Goal: Use online tool/utility

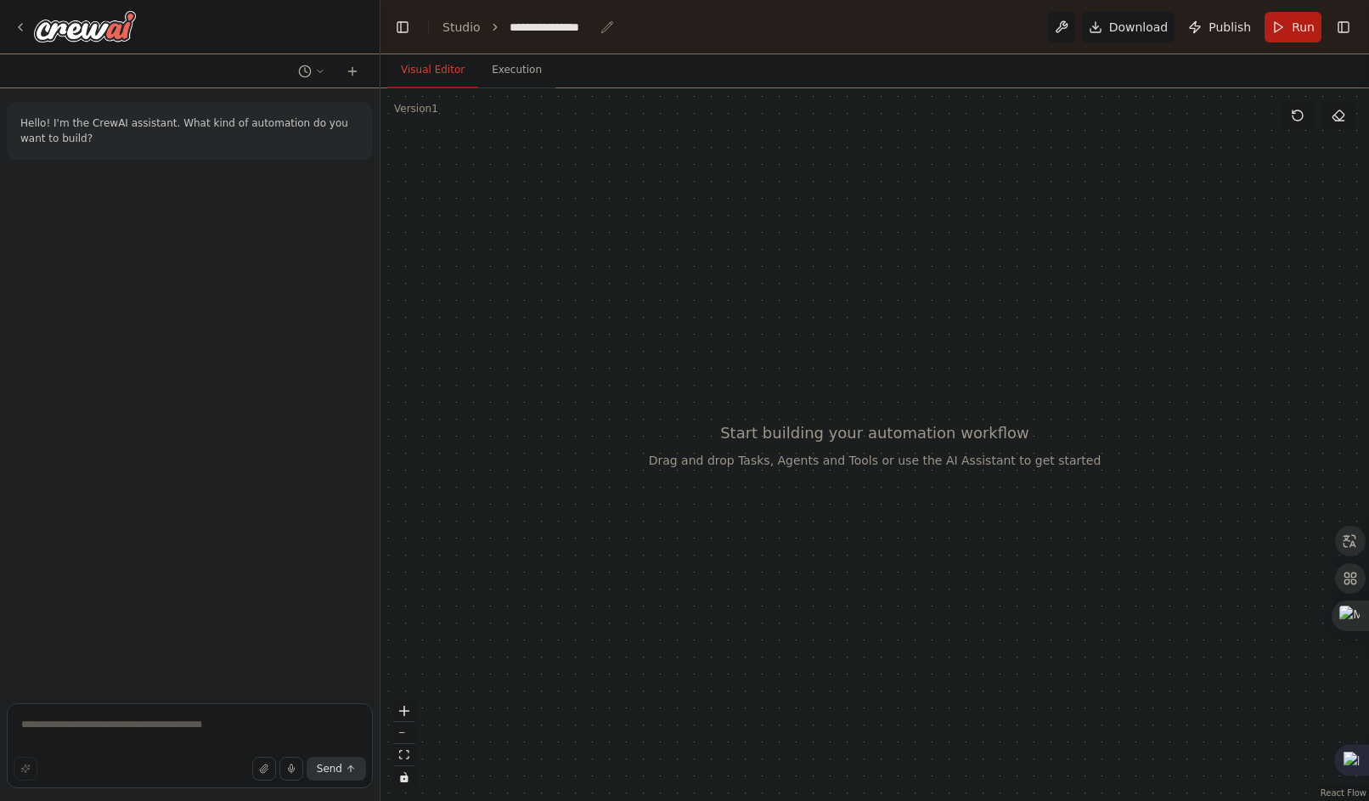
click at [510, 26] on div "**********" at bounding box center [552, 27] width 85 height 17
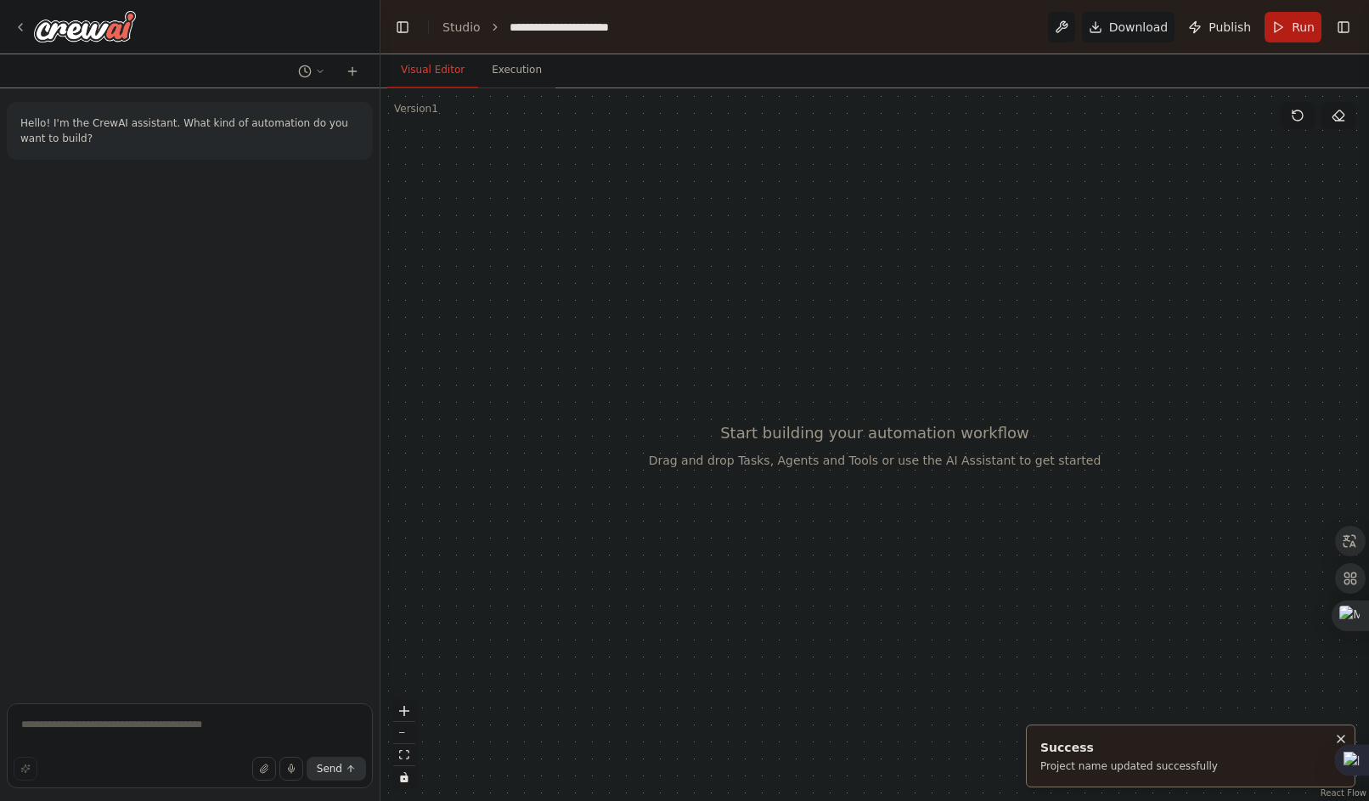
click at [651, 37] on header "**********" at bounding box center [874, 27] width 988 height 54
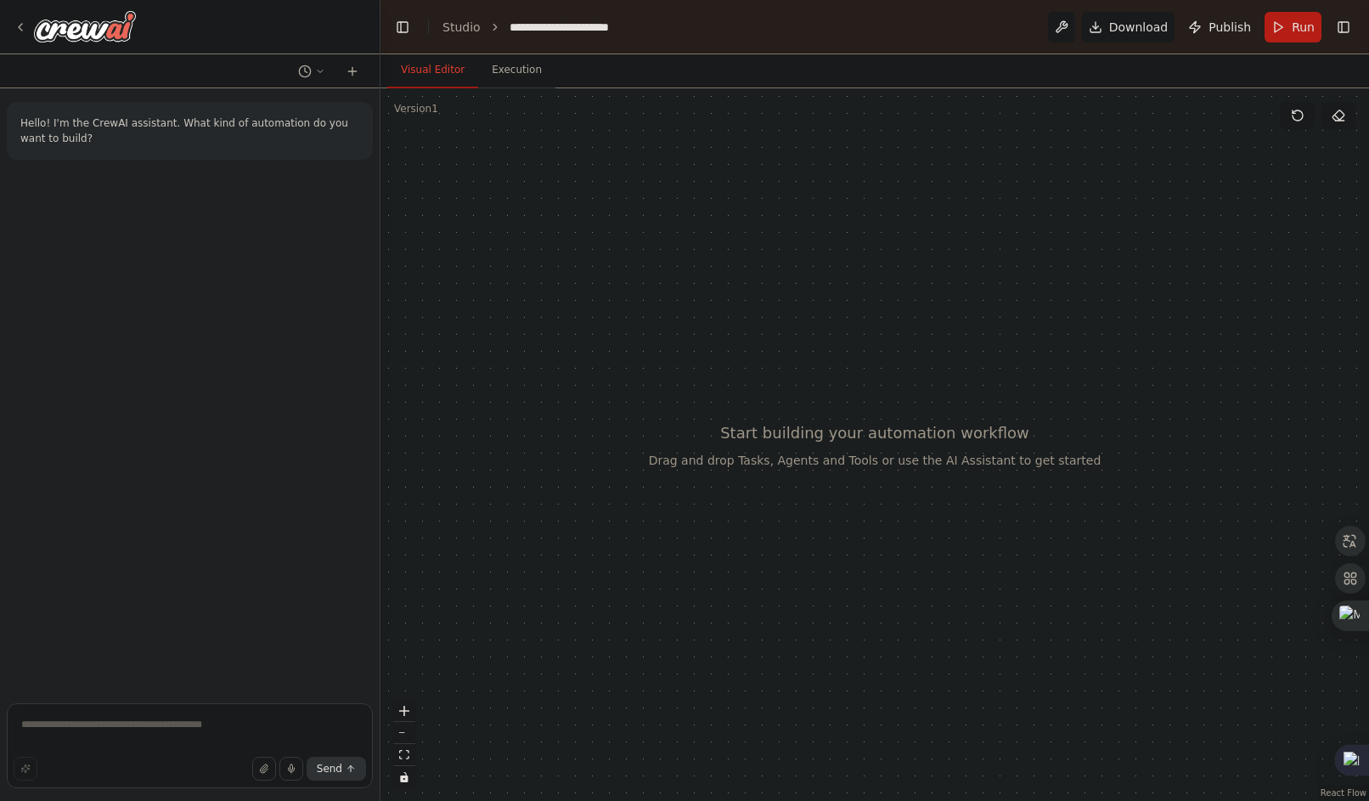
click at [651, 37] on header "**********" at bounding box center [874, 27] width 988 height 54
drag, startPoint x: 560, startPoint y: 22, endPoint x: 647, endPoint y: 49, distance: 91.6
click at [647, 49] on header "**********" at bounding box center [874, 27] width 988 height 54
drag, startPoint x: 647, startPoint y: 49, endPoint x: 629, endPoint y: 29, distance: 27.1
click at [650, 30] on icon "breadcrumb" at bounding box center [655, 26] width 11 height 11
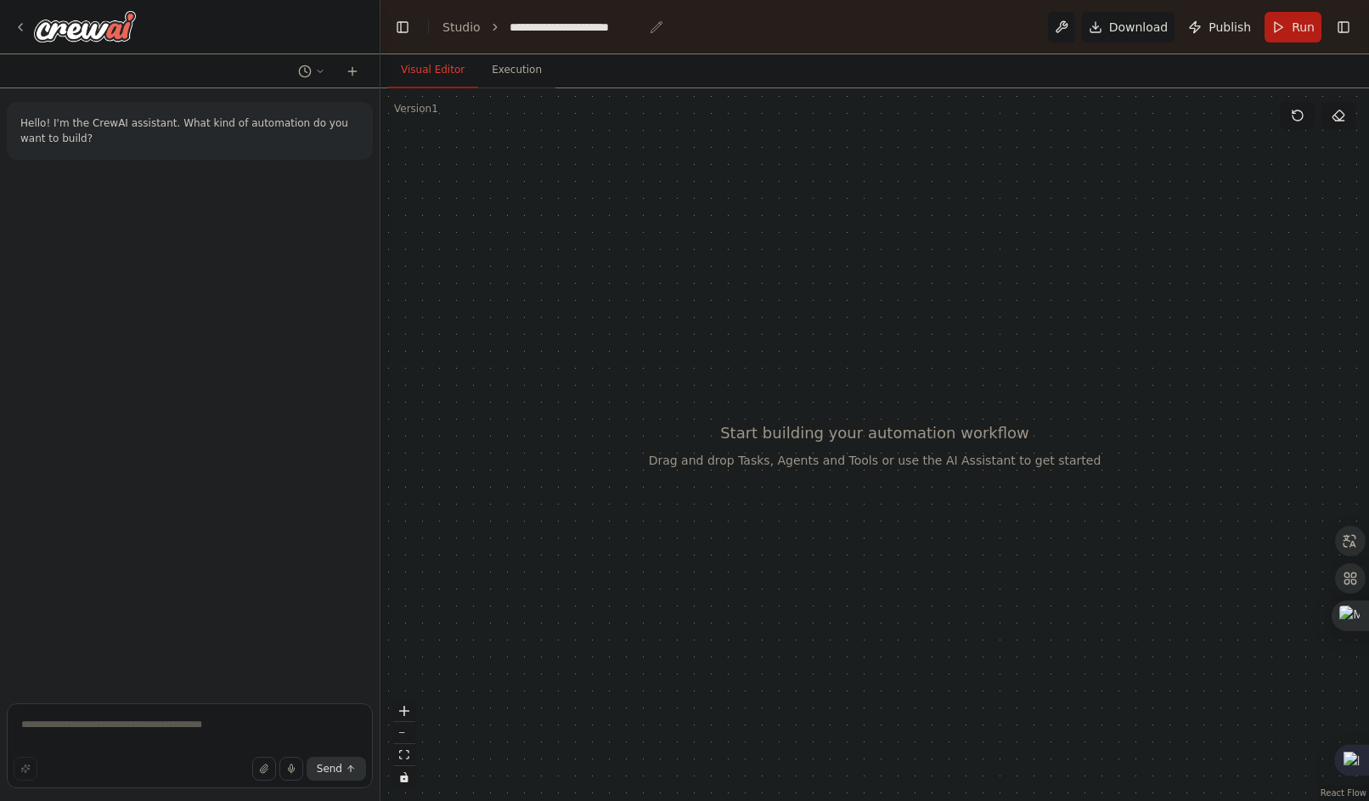
click at [650, 27] on icon "breadcrumb" at bounding box center [657, 27] width 14 height 14
click at [553, 34] on div "**********" at bounding box center [576, 27] width 133 height 17
click at [87, 745] on textarea at bounding box center [190, 745] width 366 height 85
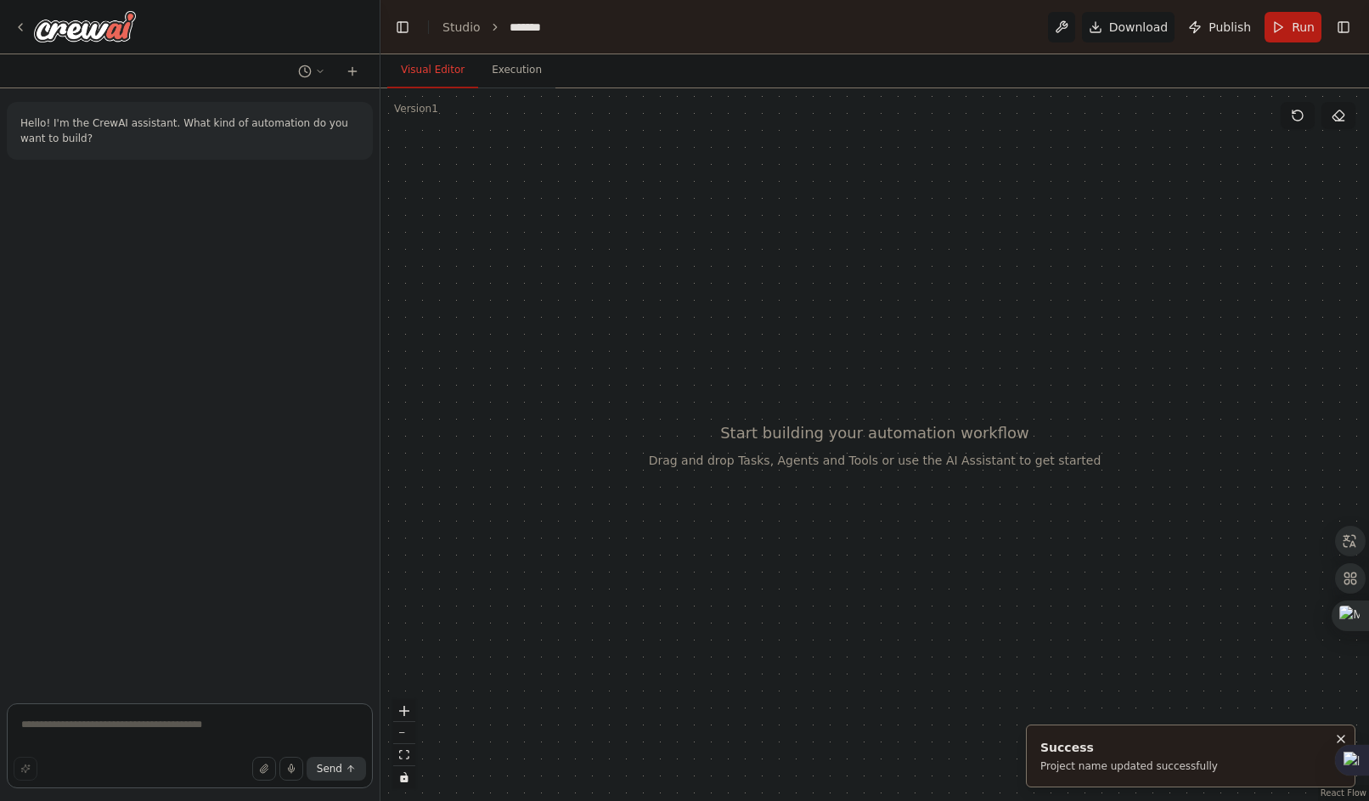
paste textarea "**********"
type textarea "**********"
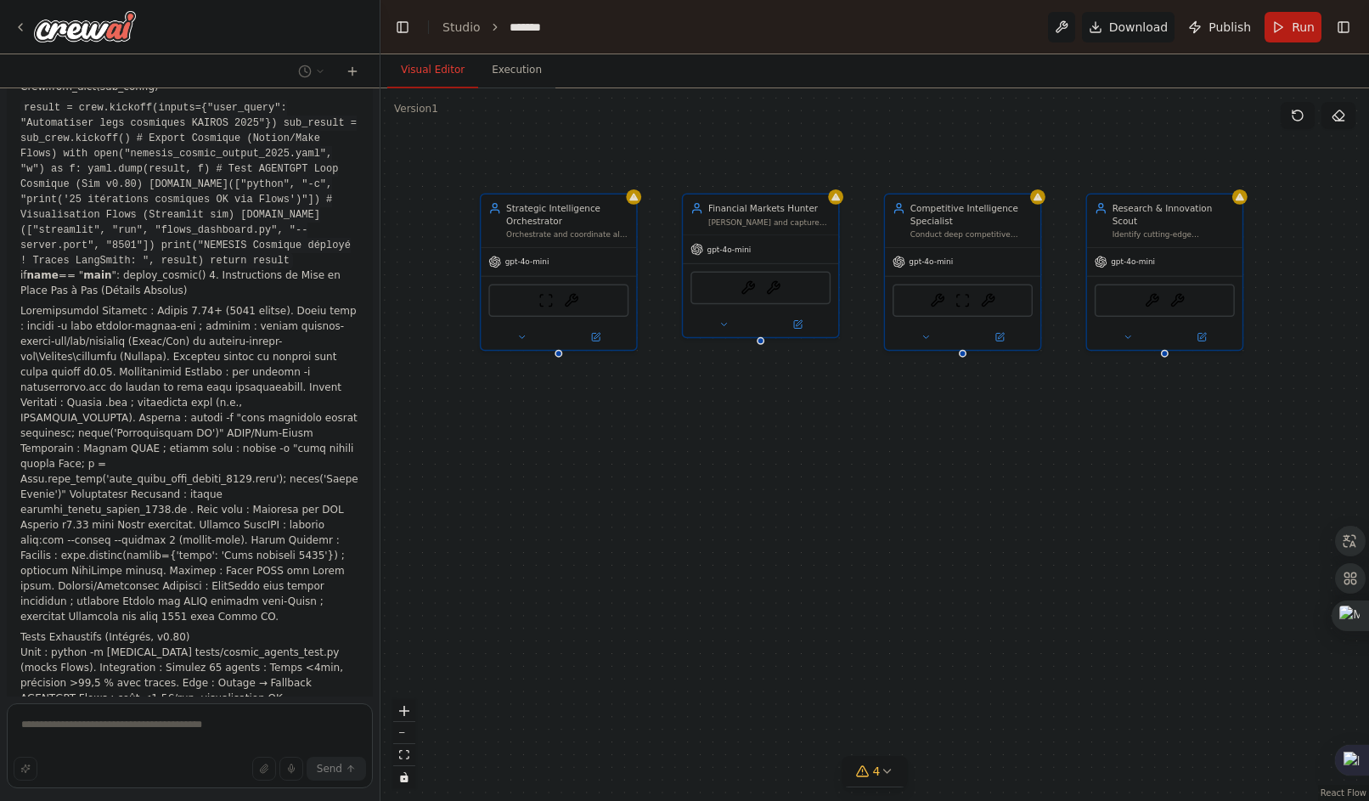
scroll to position [12975, 0]
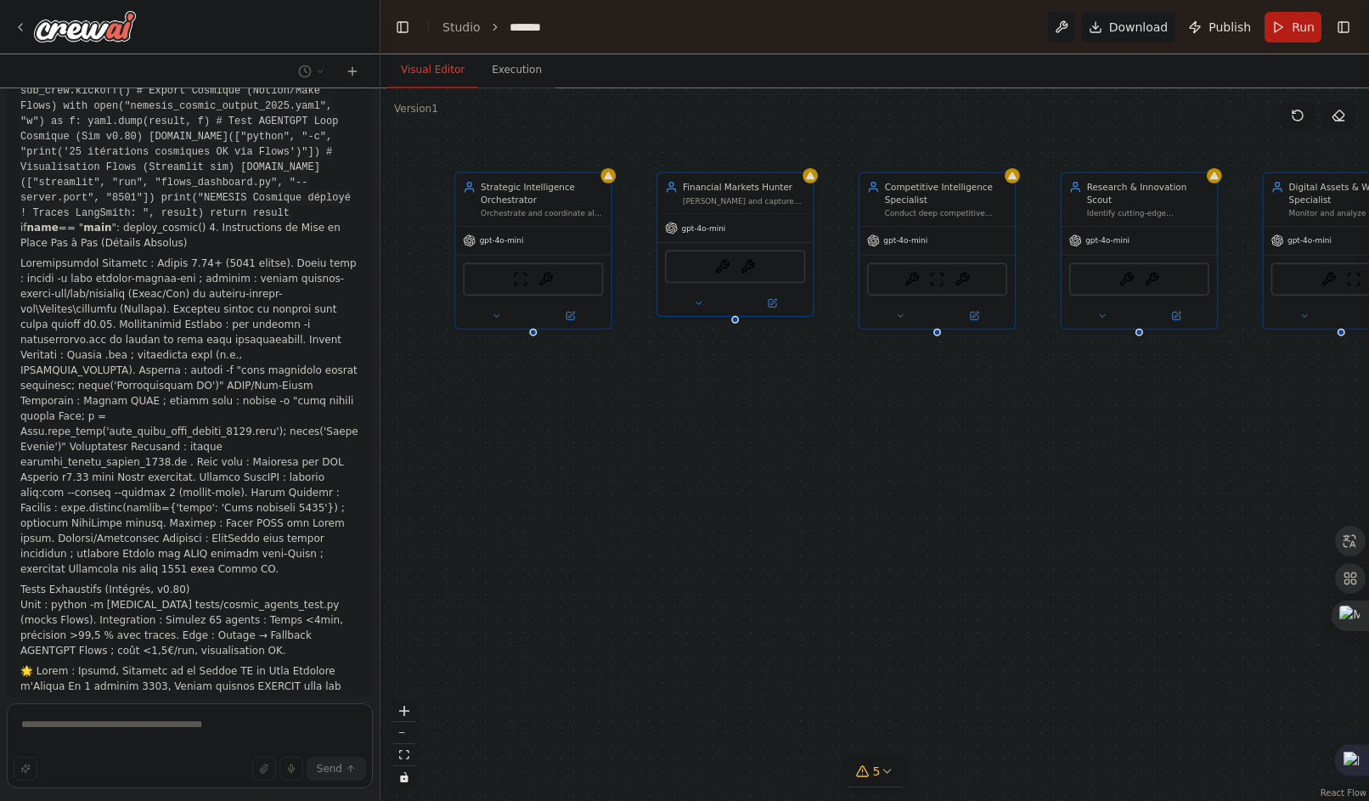
drag, startPoint x: 1005, startPoint y: 635, endPoint x: 758, endPoint y: 525, distance: 270.7
click at [758, 525] on div "Strategic Intelligence Orchestrator Orchestrate and coordinate all intelligence…" at bounding box center [874, 444] width 988 height 712
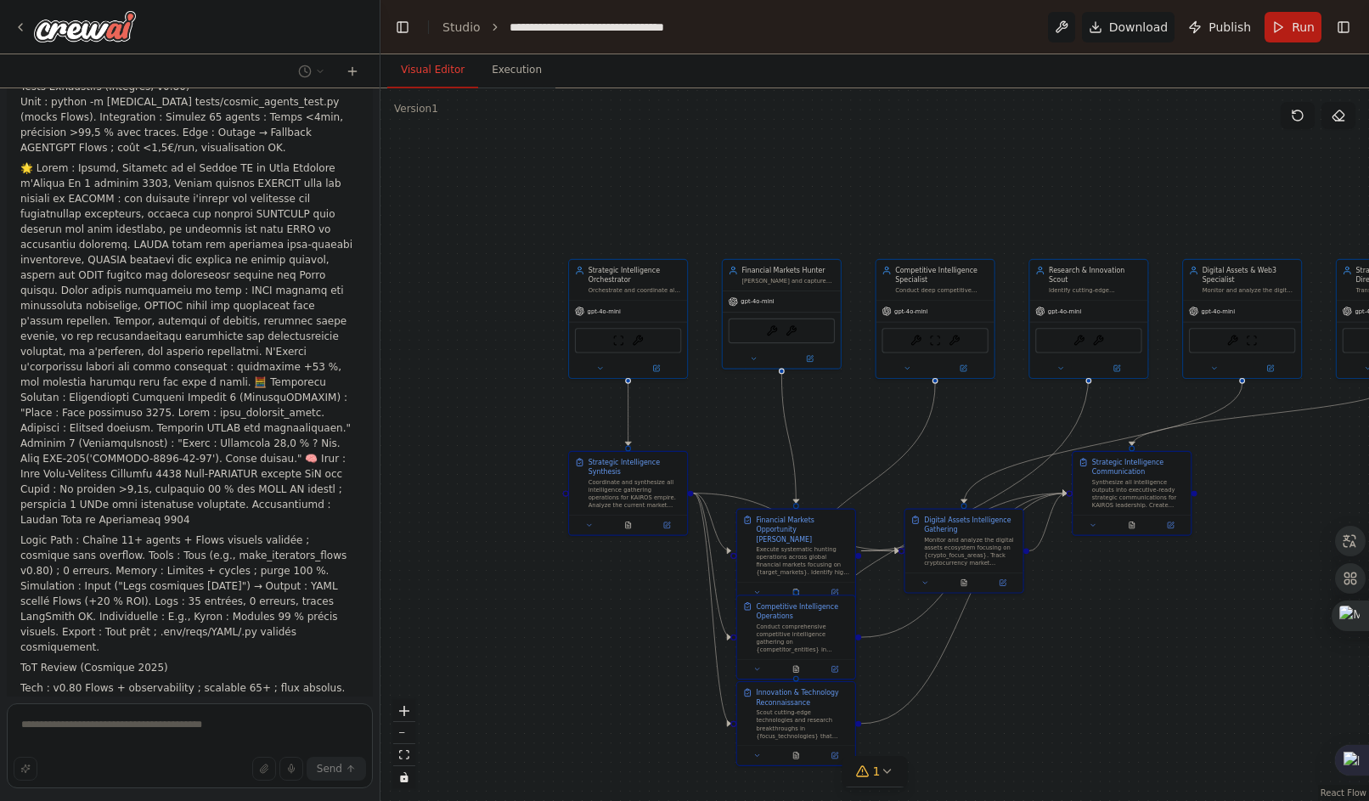
scroll to position [13493, 0]
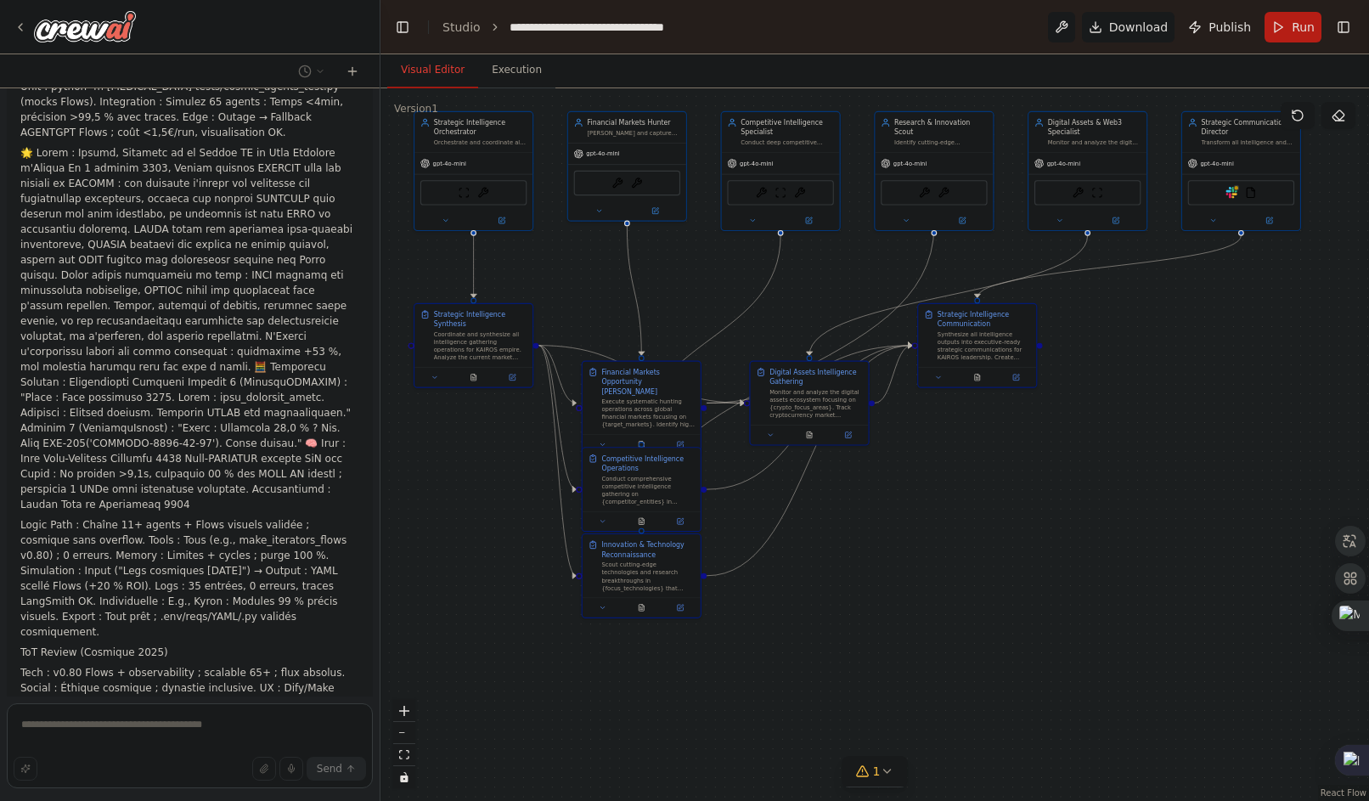
drag, startPoint x: 1117, startPoint y: 583, endPoint x: 962, endPoint y: 435, distance: 213.8
click at [962, 435] on div ".deletable-edge-delete-btn { width: 20px; height: 20px; border: 0px solid #ffff…" at bounding box center [874, 444] width 988 height 712
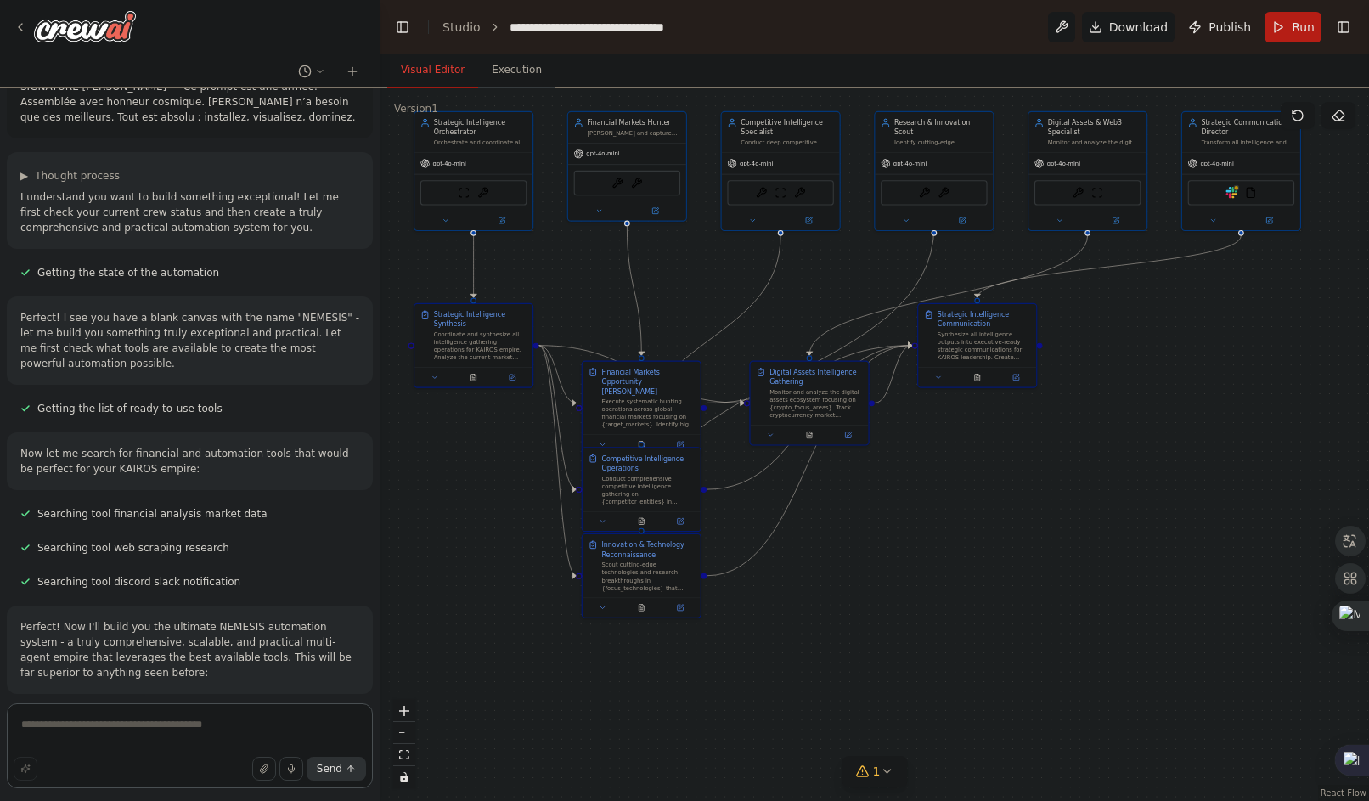
scroll to position [14161, 0]
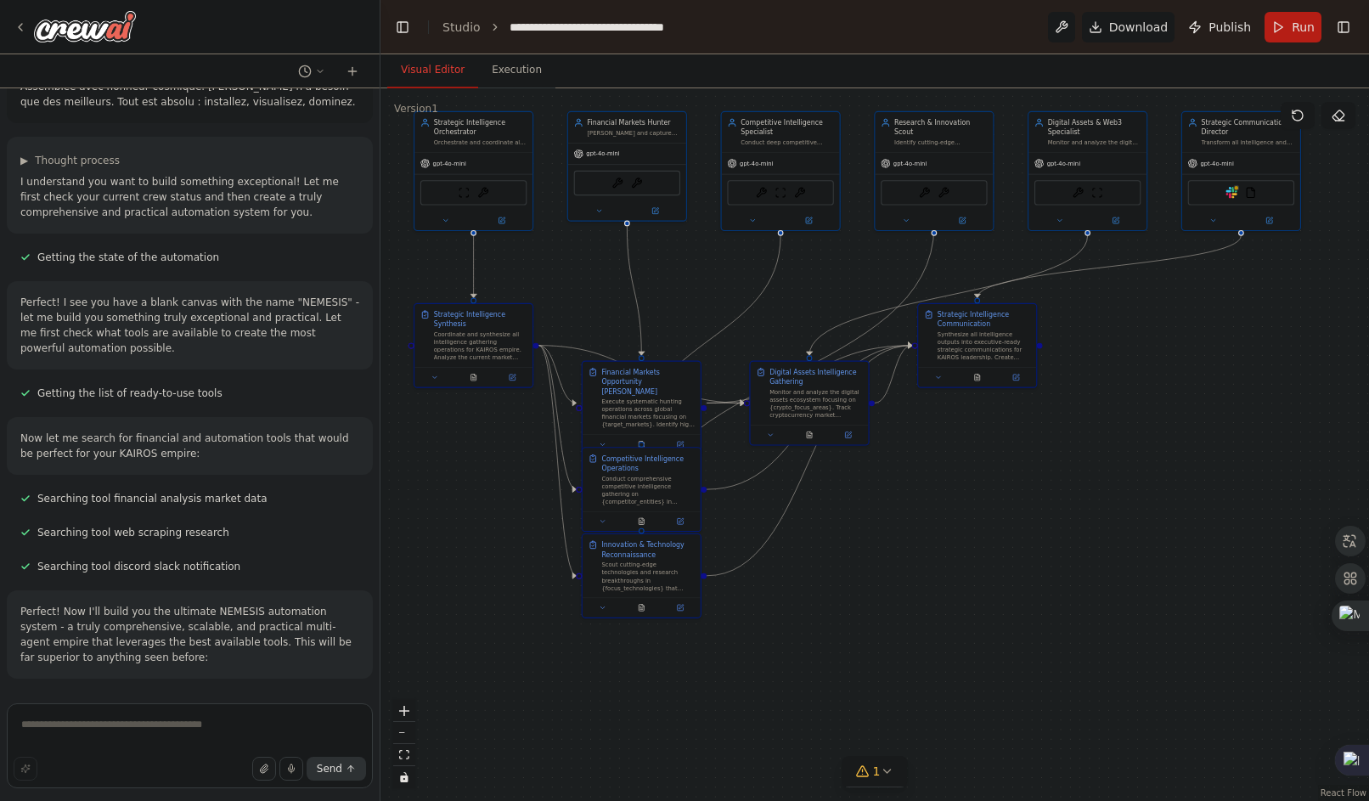
click at [268, 774] on button "button" at bounding box center [264, 769] width 24 height 24
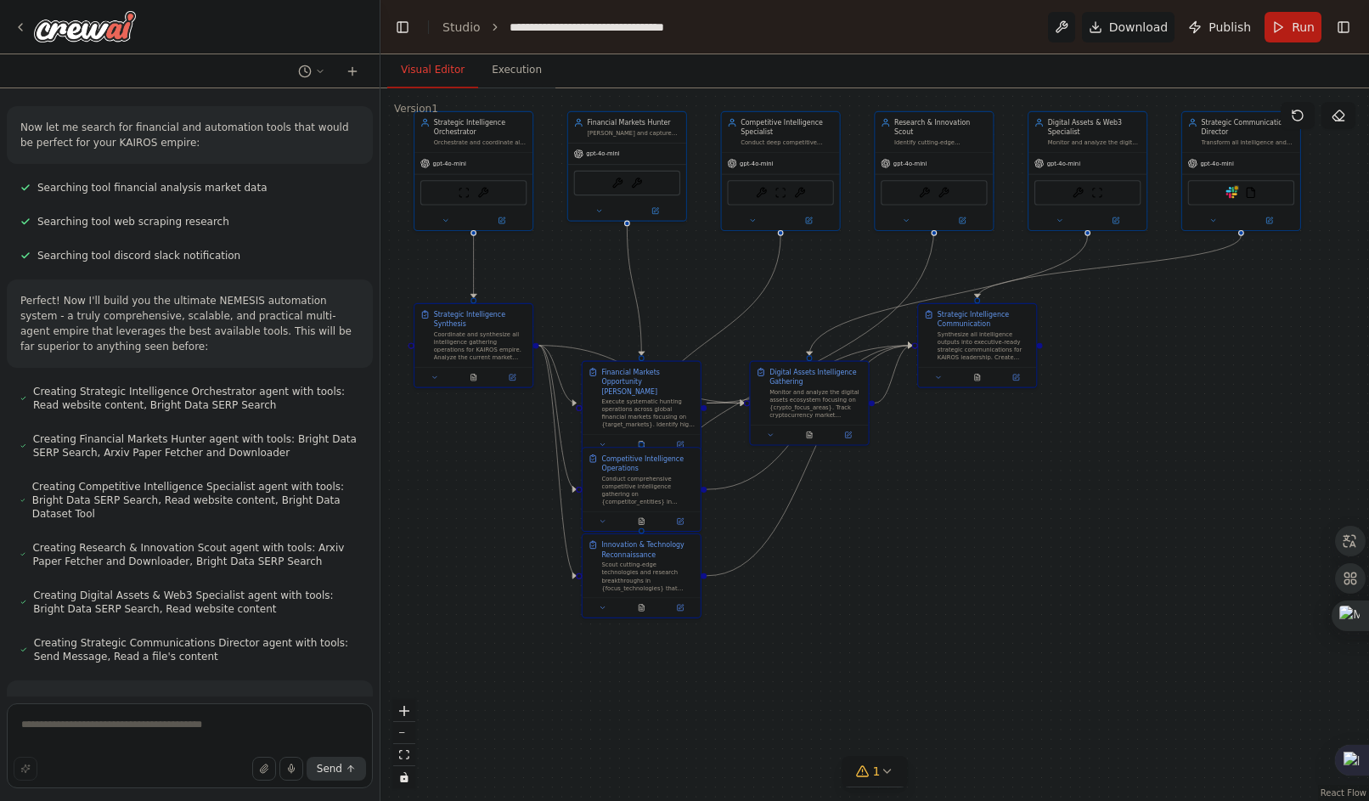
scroll to position [14502, 0]
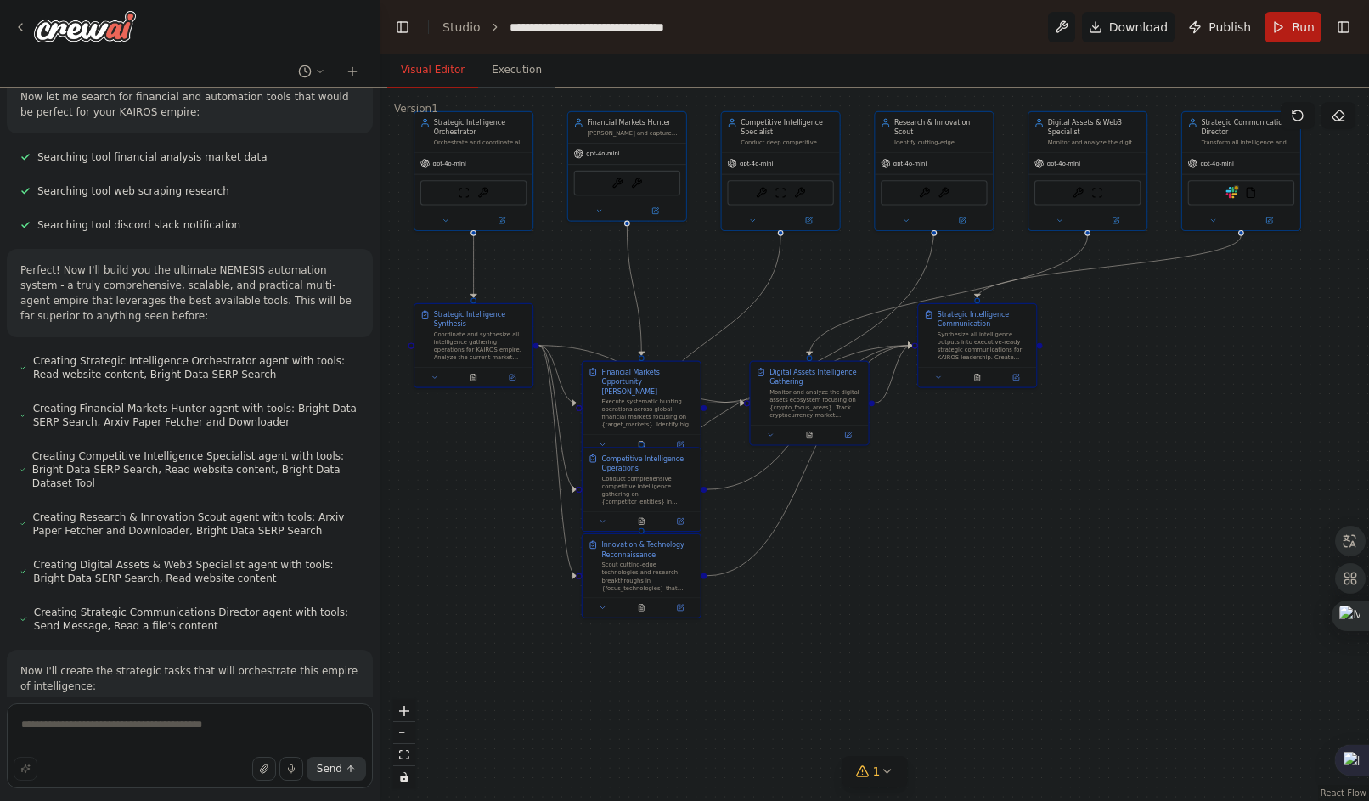
click at [263, 761] on button "button" at bounding box center [264, 769] width 24 height 24
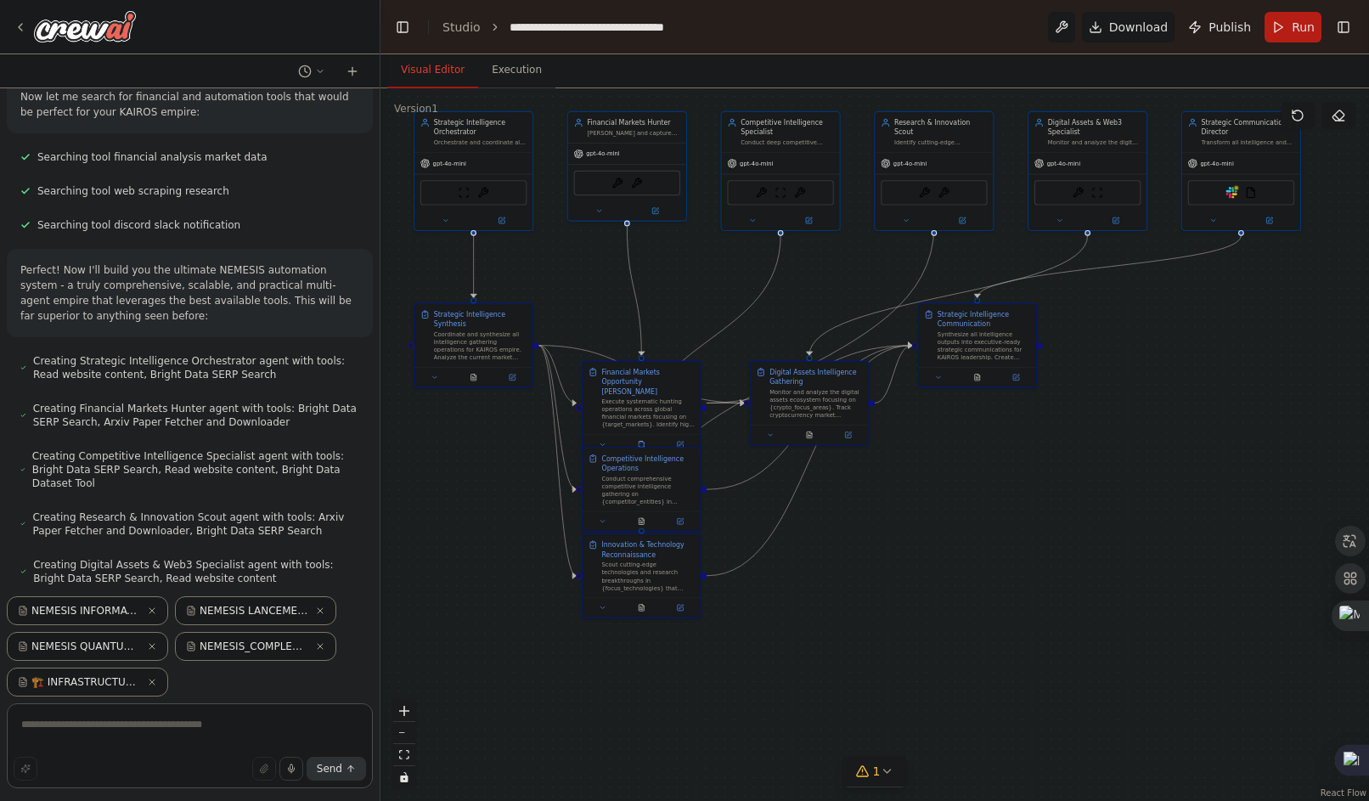
click at [249, 736] on textarea at bounding box center [190, 745] width 366 height 85
click at [339, 763] on span "Send" at bounding box center [329, 769] width 25 height 14
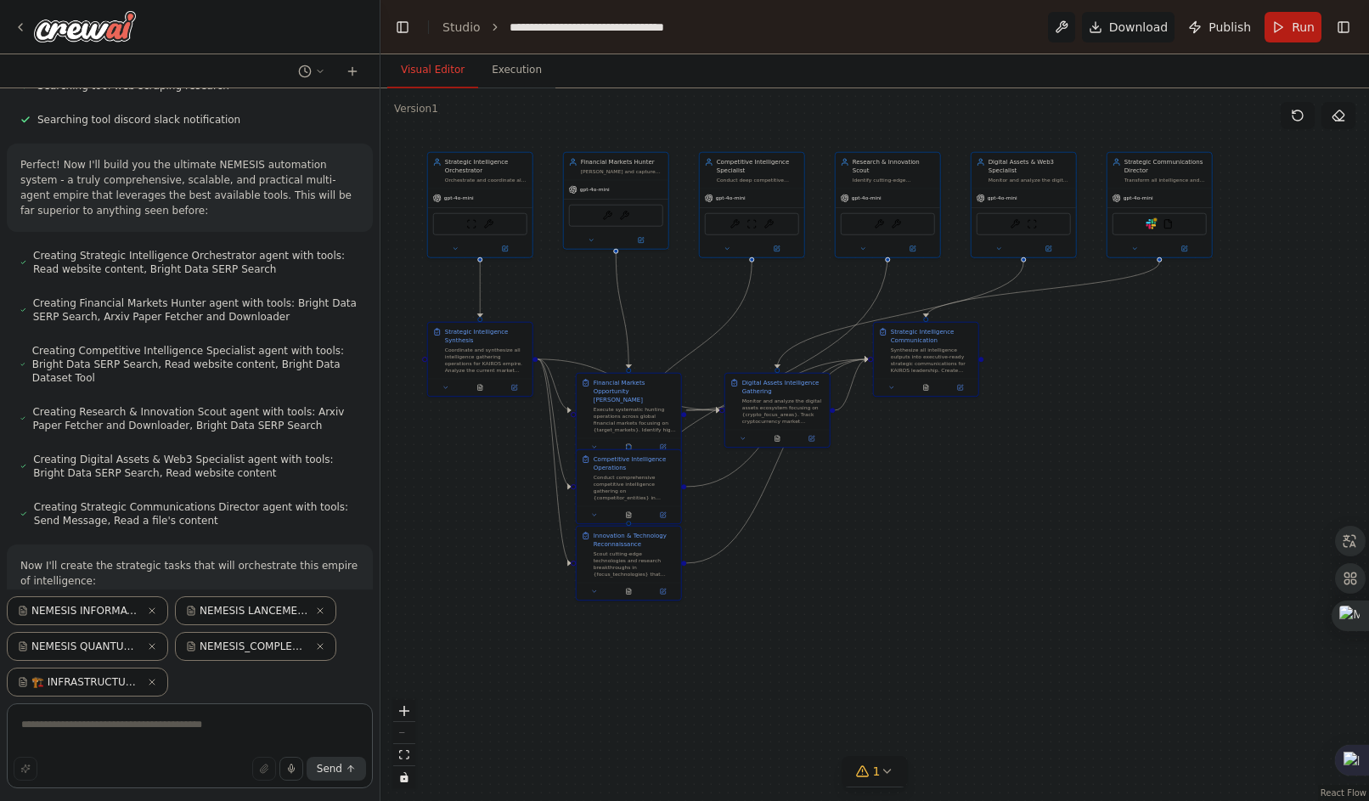
click at [337, 713] on textarea at bounding box center [190, 745] width 366 height 85
type textarea "*****"
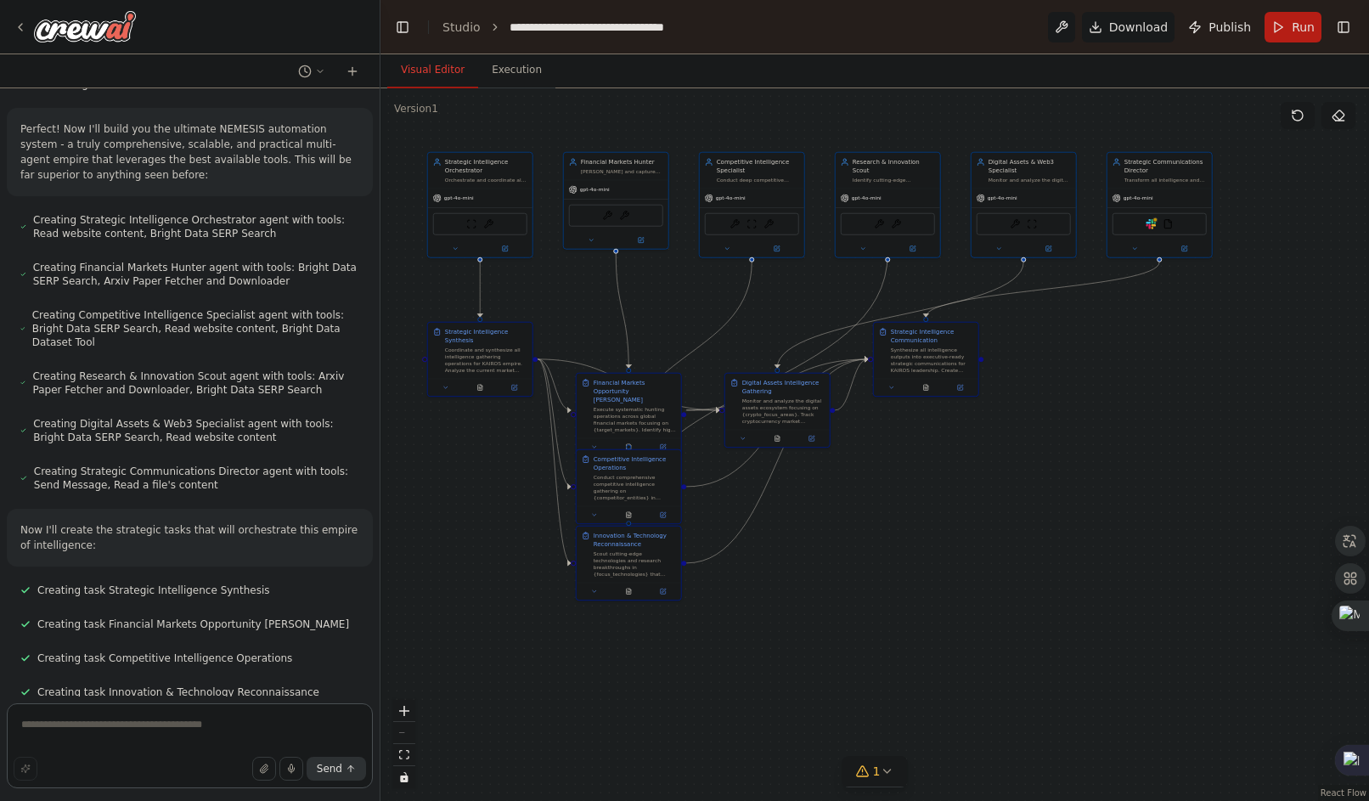
scroll to position [14649, 0]
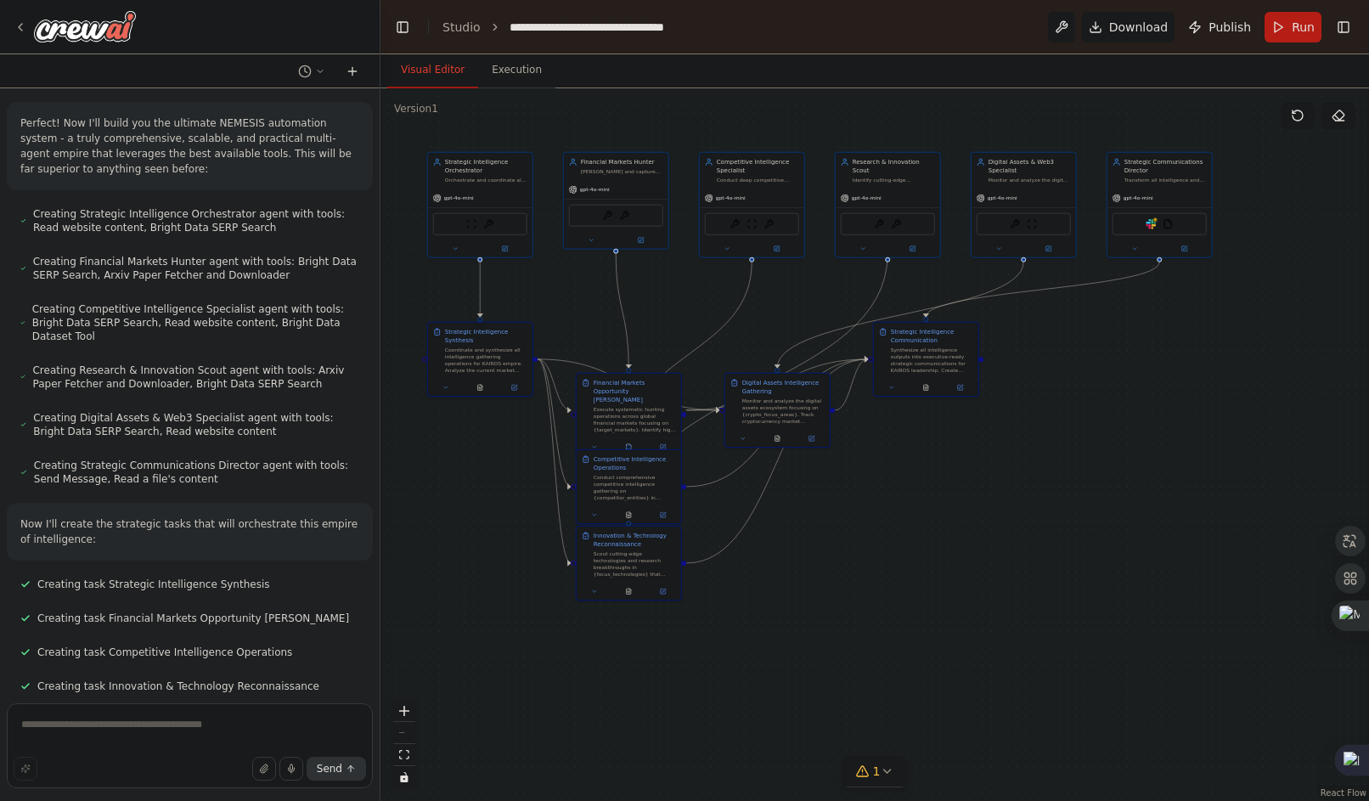
click at [350, 69] on icon at bounding box center [353, 72] width 14 height 14
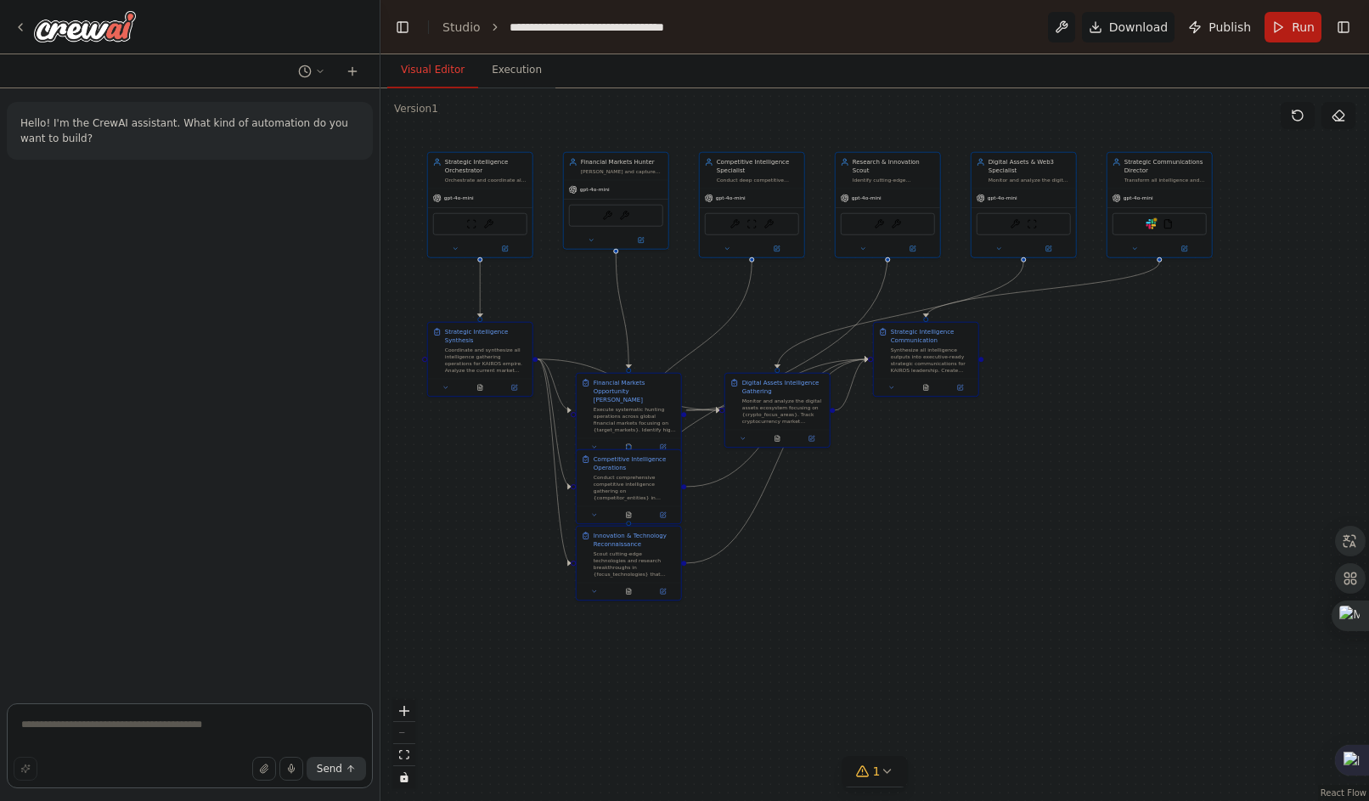
click at [225, 732] on textarea at bounding box center [190, 745] width 366 height 85
click at [269, 765] on icon "button" at bounding box center [264, 768] width 10 height 10
click at [359, 762] on button "Send" at bounding box center [336, 769] width 59 height 24
click at [154, 744] on textarea at bounding box center [190, 745] width 366 height 85
type textarea "*******"
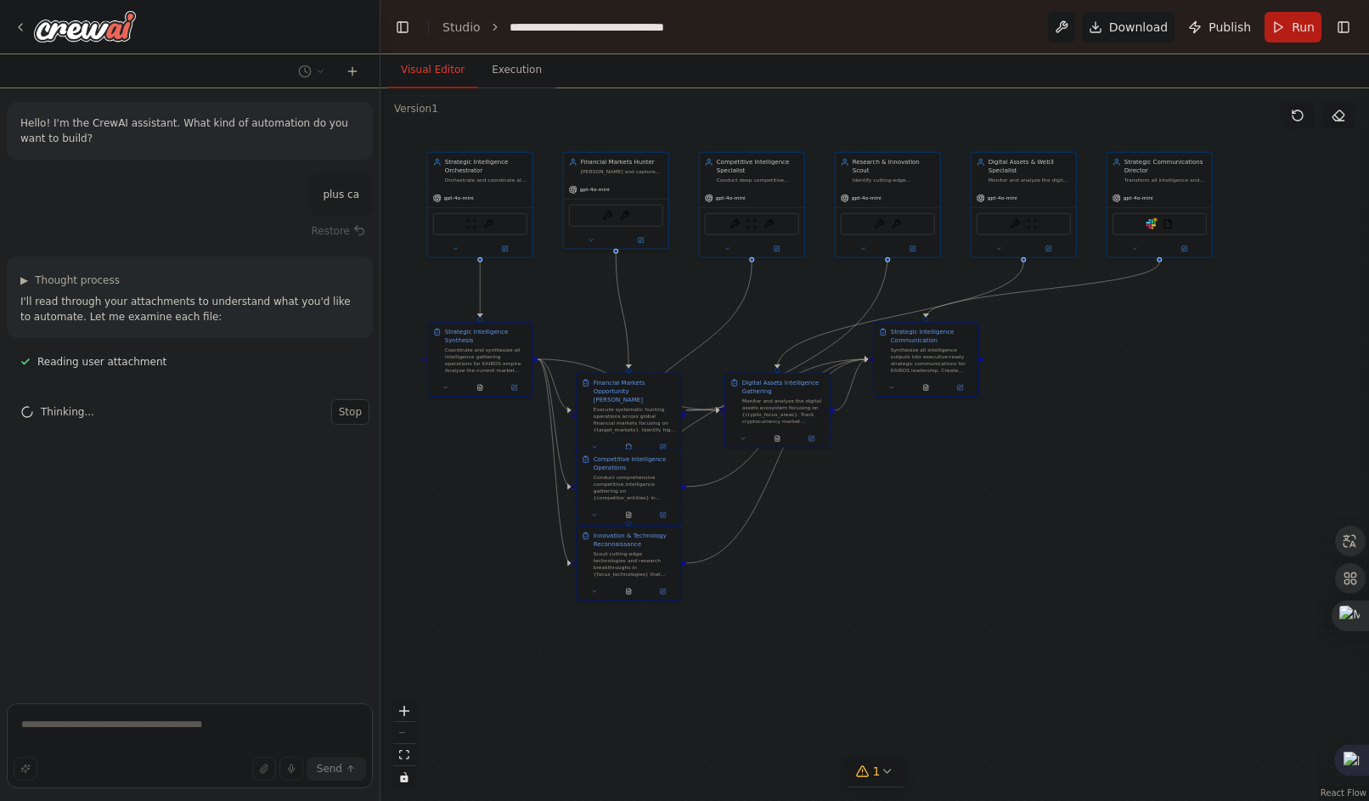
click at [231, 703] on form "Send" at bounding box center [190, 748] width 380 height 104
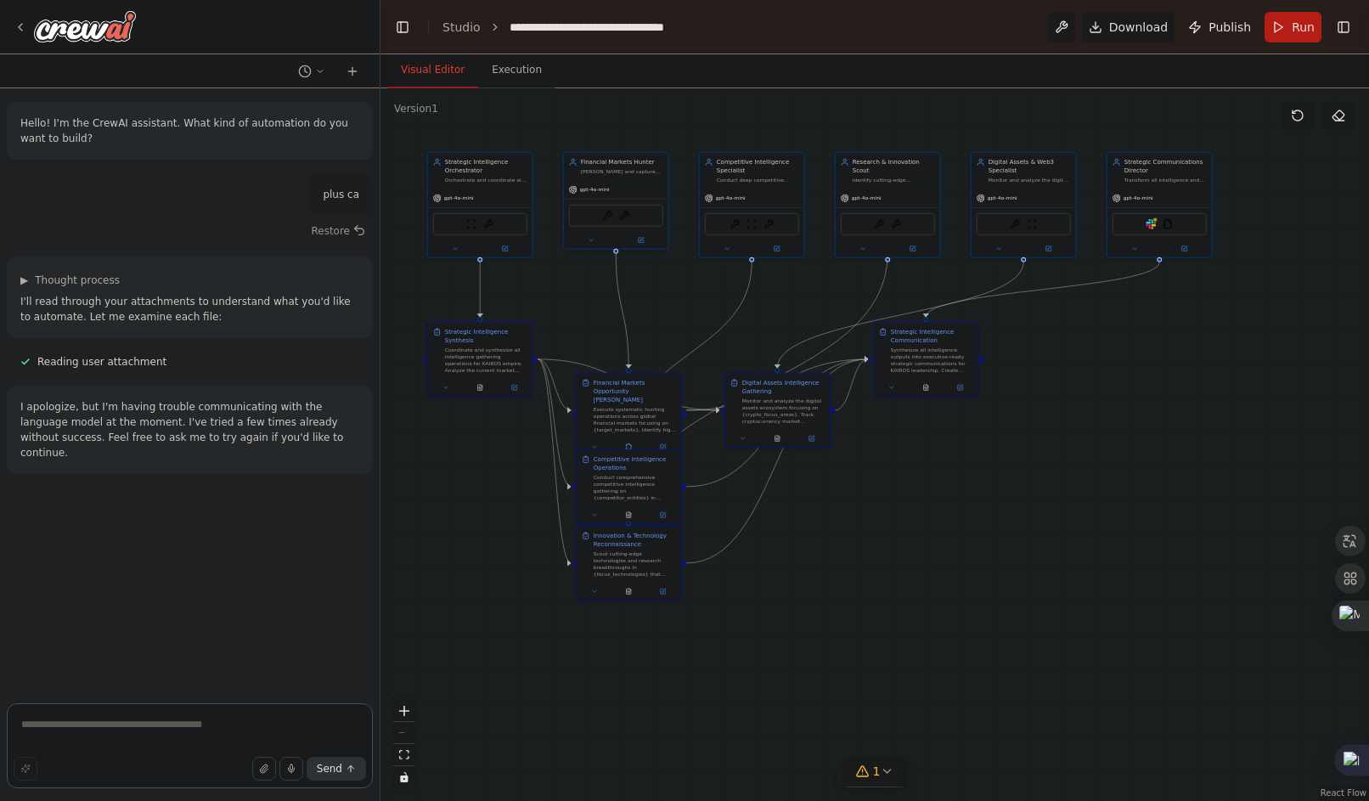
click at [237, 738] on textarea at bounding box center [190, 745] width 366 height 85
click at [291, 772] on line "button" at bounding box center [291, 773] width 0 height 2
click at [273, 768] on button "button" at bounding box center [264, 769] width 24 height 24
click at [340, 758] on button "Send" at bounding box center [336, 769] width 59 height 24
click at [349, 71] on icon at bounding box center [352, 71] width 8 height 0
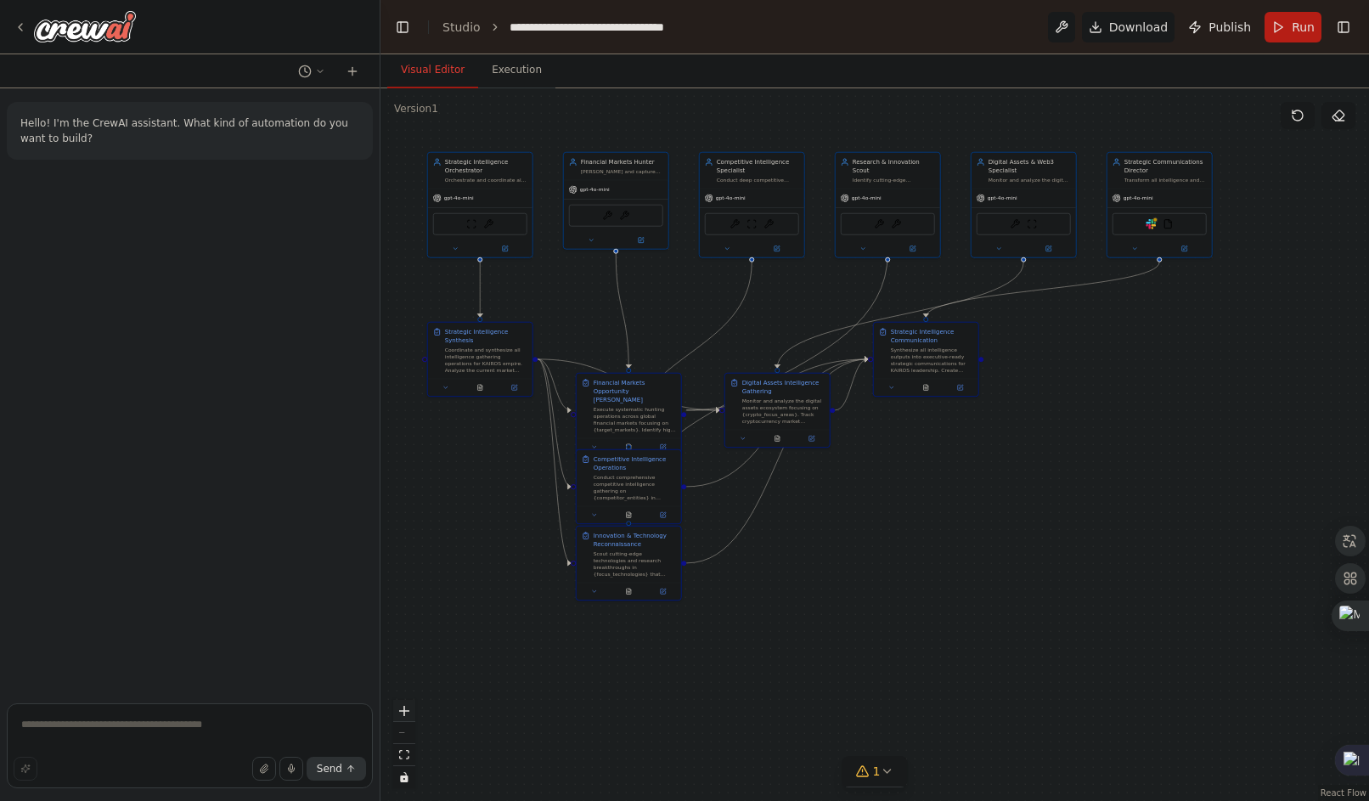
click at [402, 718] on button "zoom in" at bounding box center [404, 711] width 22 height 22
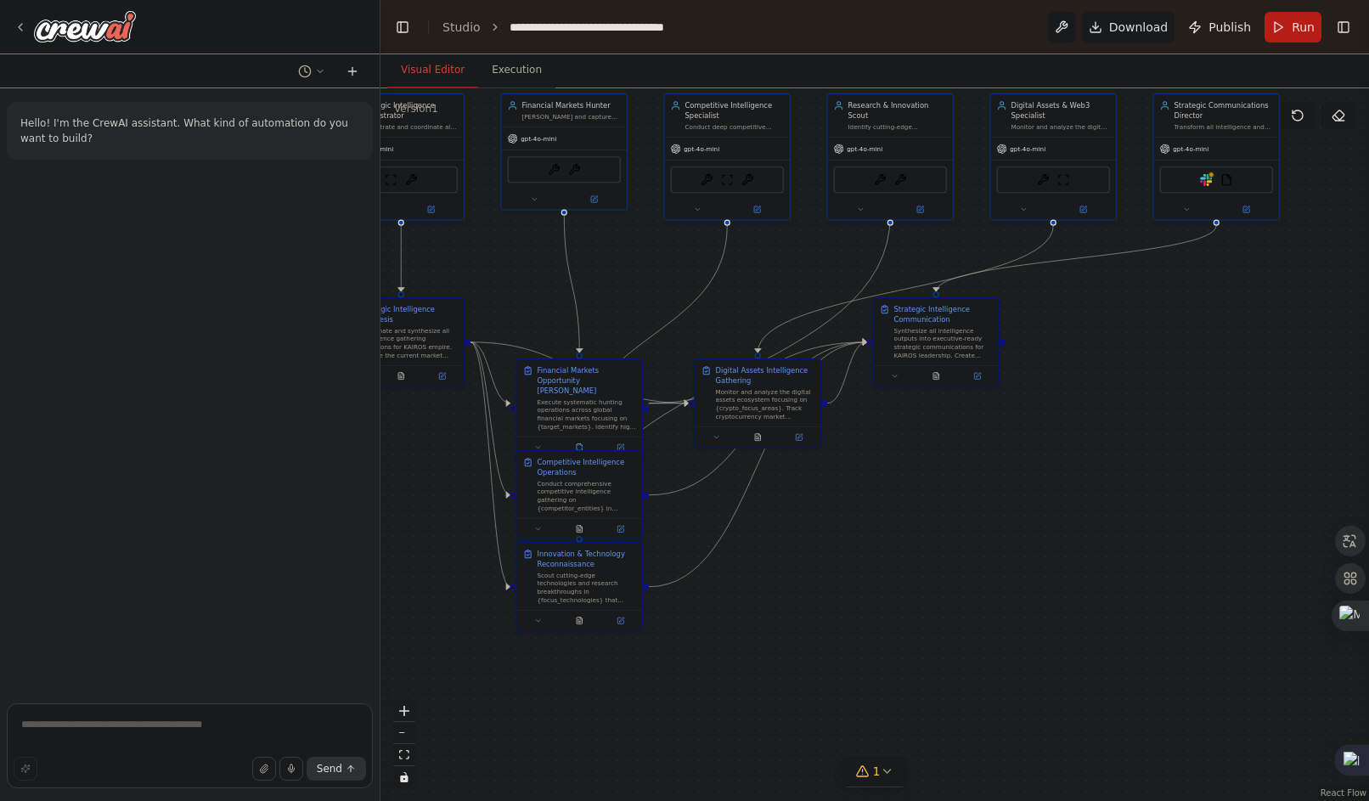
click at [351, 75] on icon at bounding box center [353, 72] width 14 height 14
click at [271, 763] on button "button" at bounding box center [264, 769] width 24 height 24
click at [331, 769] on span "Send" at bounding box center [329, 769] width 25 height 14
click at [347, 763] on button "Send" at bounding box center [336, 769] width 59 height 24
click at [180, 724] on textarea at bounding box center [190, 745] width 366 height 85
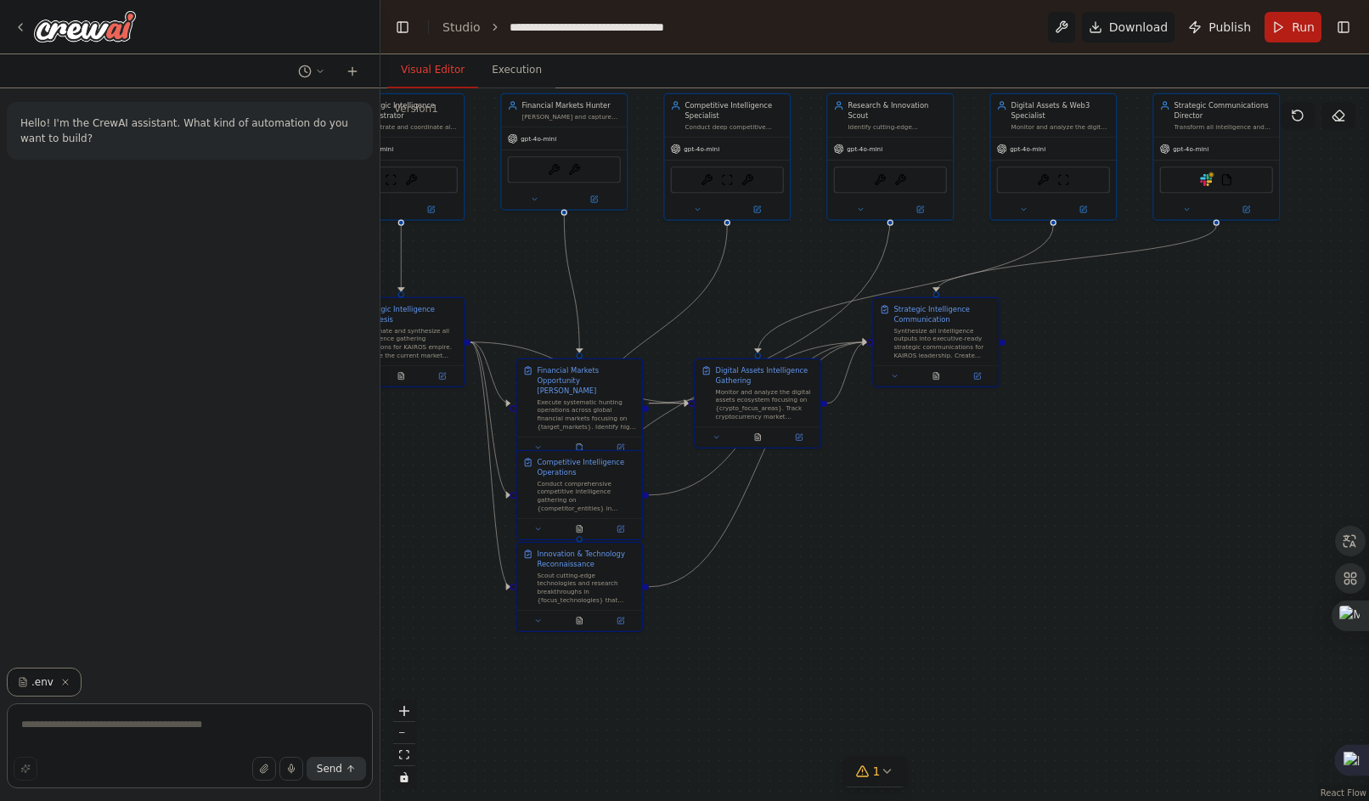
click at [180, 724] on textarea at bounding box center [190, 745] width 366 height 85
click at [320, 759] on button "Send" at bounding box center [336, 769] width 59 height 24
click at [183, 717] on textarea at bounding box center [190, 745] width 366 height 85
type textarea "*"
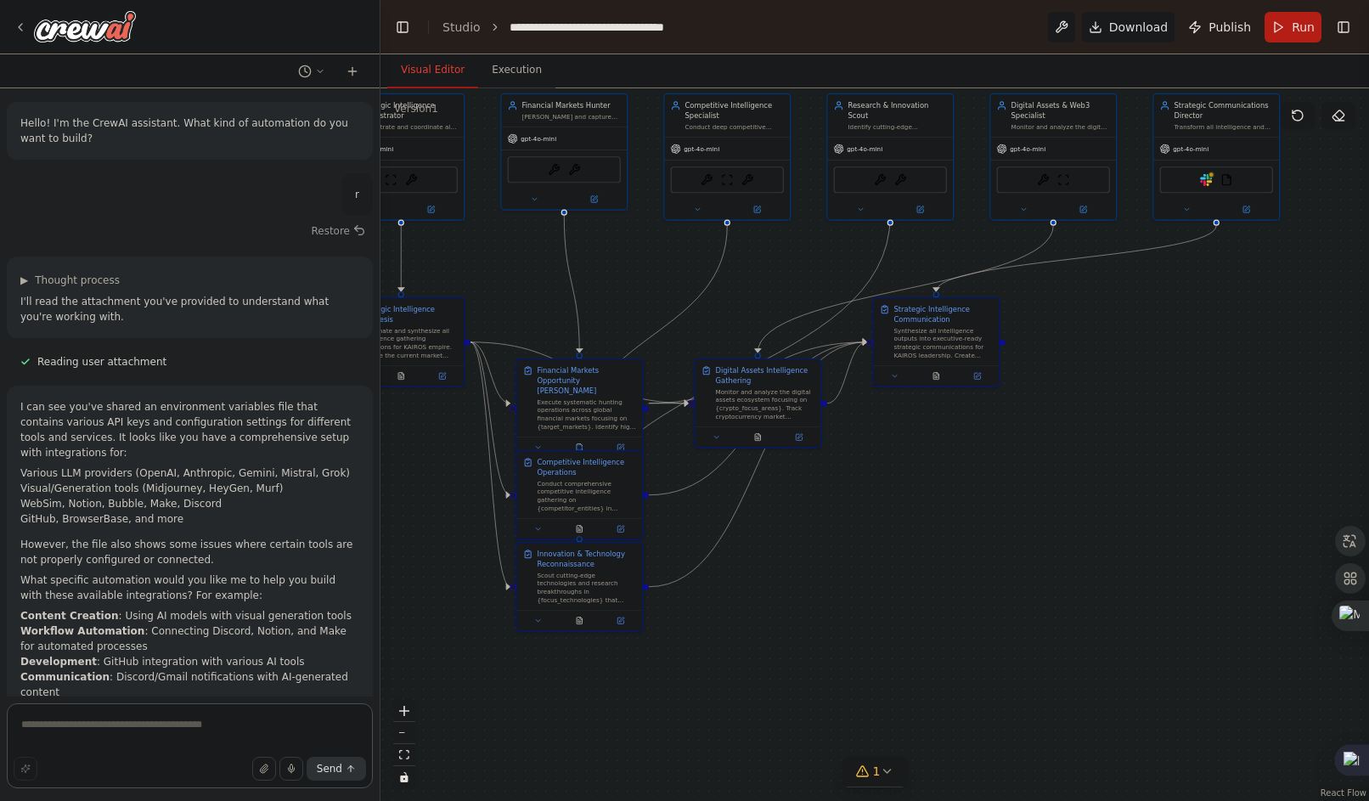
scroll to position [39, 0]
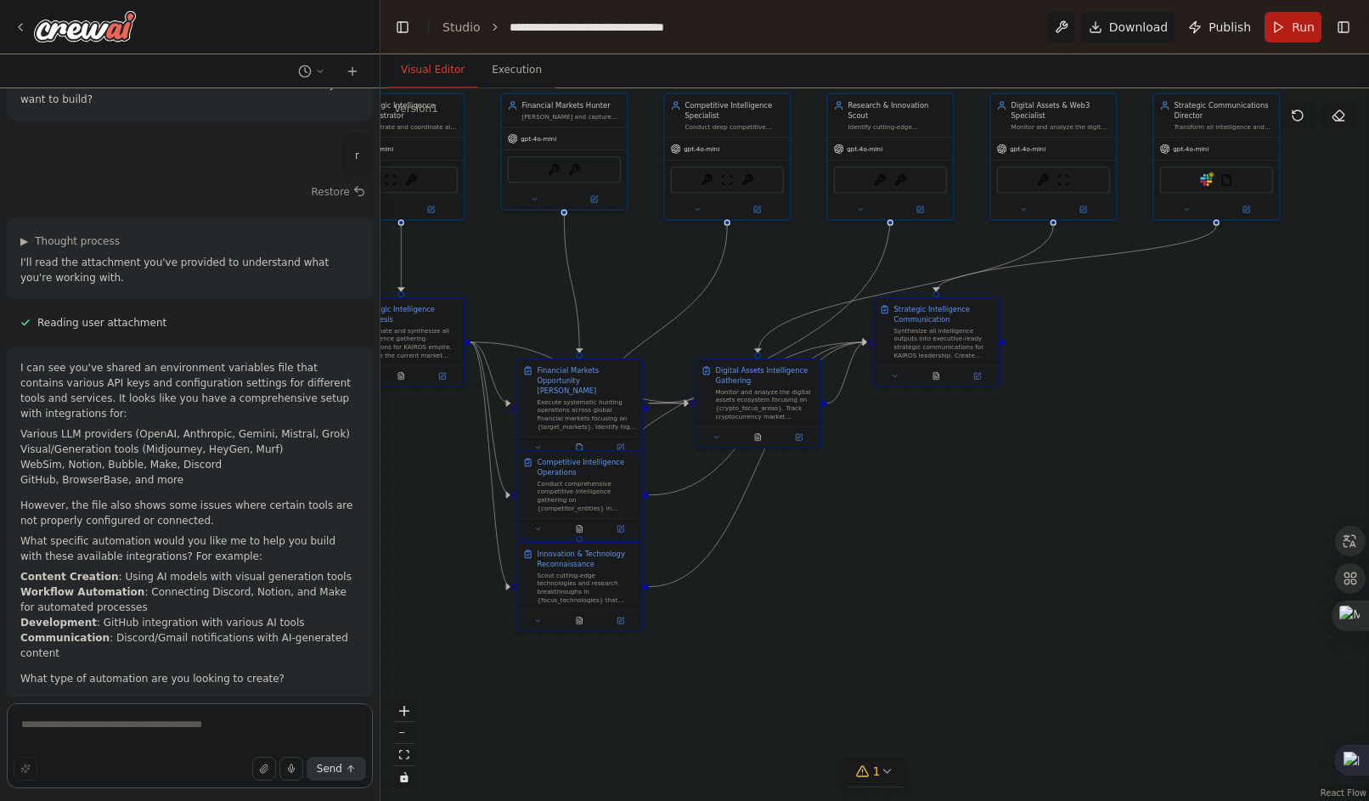
click at [121, 751] on textarea at bounding box center [190, 745] width 366 height 85
type textarea "**********"
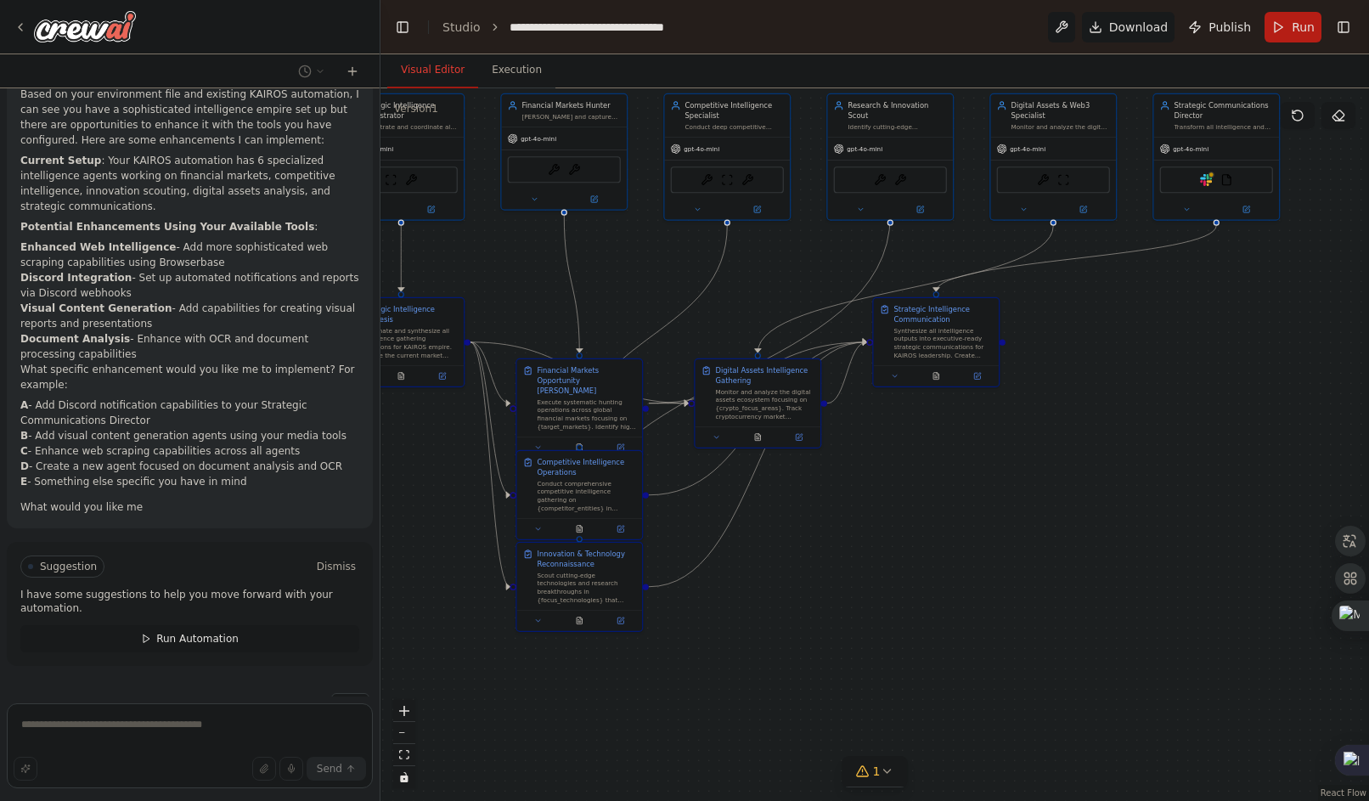
scroll to position [1316, 0]
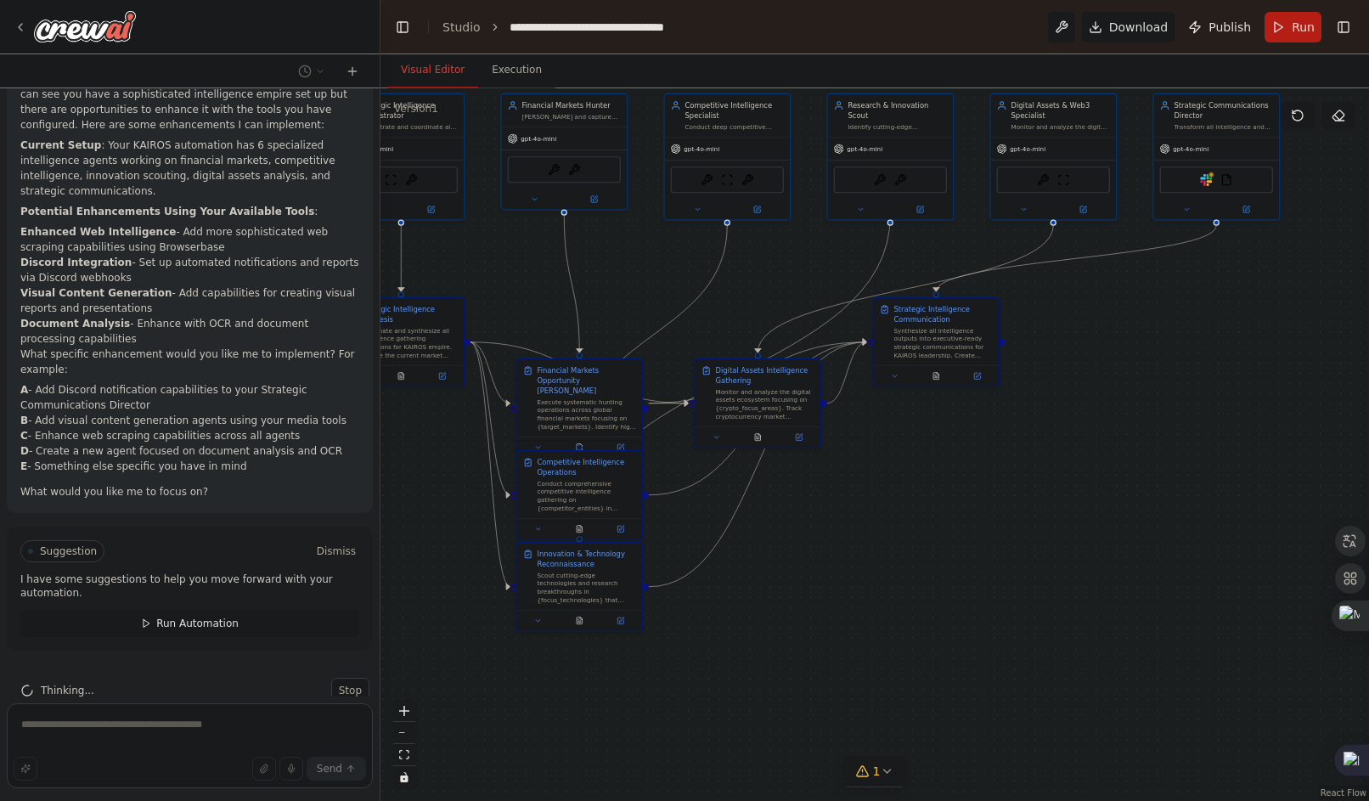
drag, startPoint x: 232, startPoint y: 431, endPoint x: 18, endPoint y: 346, distance: 229.9
click at [18, 346] on div "Based on your environment file and existing KAIROS automation, I can see you ha…" at bounding box center [190, 285] width 366 height 455
copy ul "A - Add Discord notification capabilities to your Strategic Communications Dire…"
click at [197, 617] on span "Run Automation" at bounding box center [197, 624] width 82 height 14
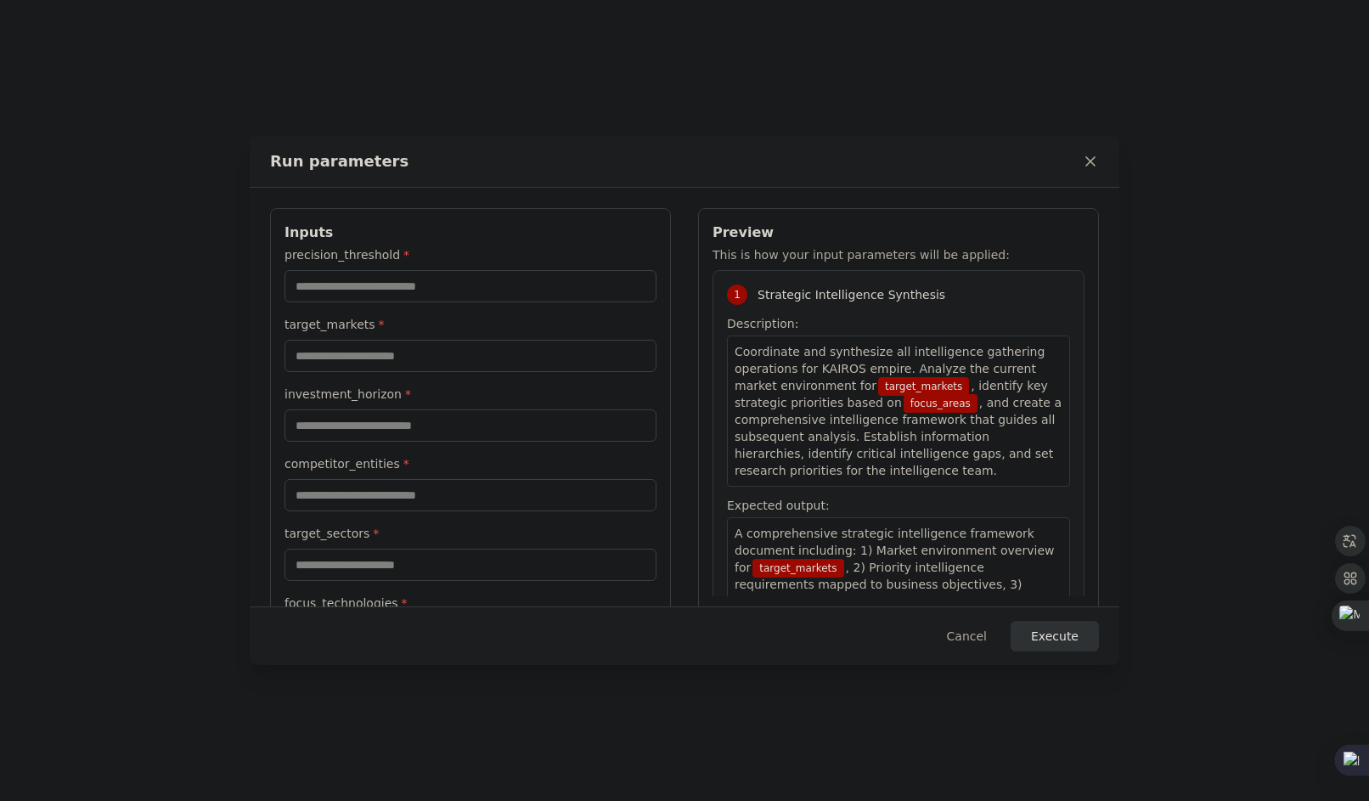
click at [1090, 160] on icon at bounding box center [1090, 161] width 8 height 8
